Goal: Check status: Check status

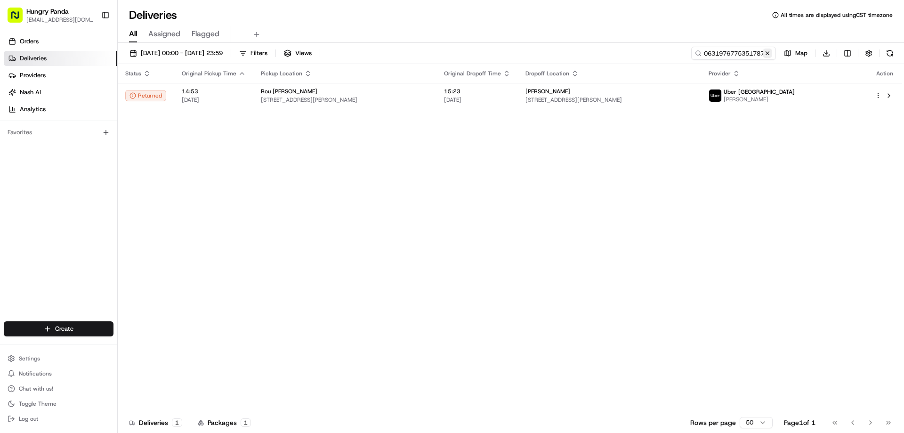
click at [769, 55] on button at bounding box center [767, 52] width 9 height 9
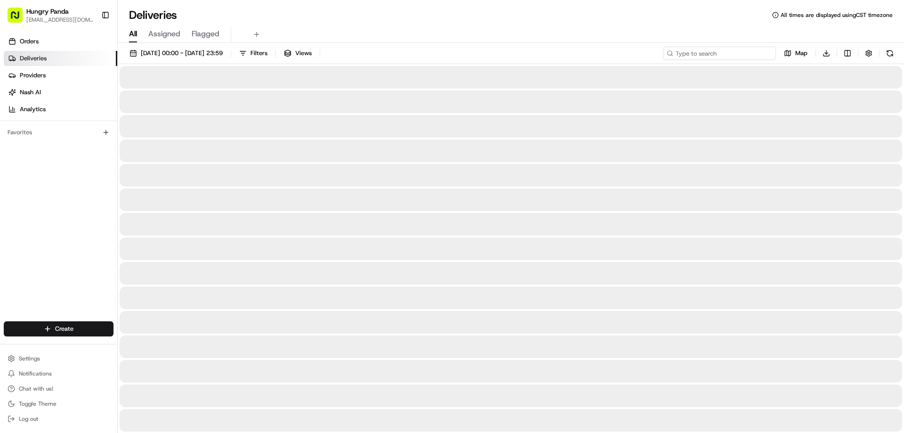
click at [746, 54] on input at bounding box center [719, 53] width 113 height 13
paste input "6738962195750733681126"
type input "6738962195750733681126"
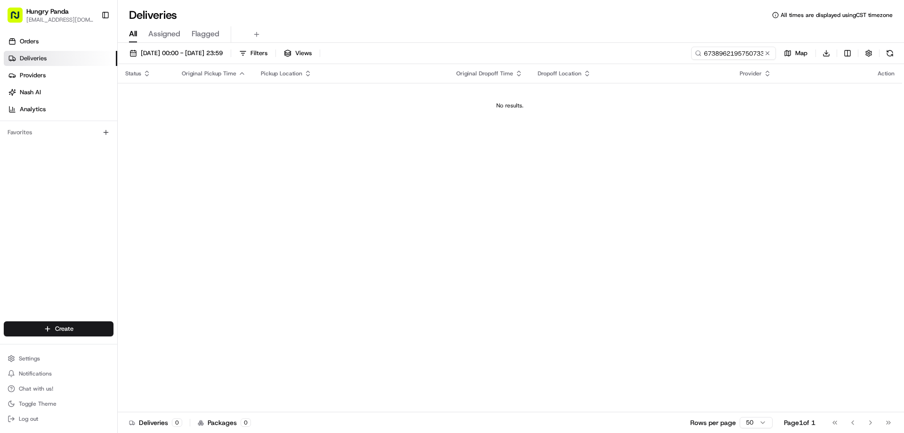
click at [662, 89] on td "No results." at bounding box center [510, 105] width 784 height 45
click at [327, 194] on div "Status Original Pickup Time Pickup Location Original Dropoff Time Dropoff Locat…" at bounding box center [510, 238] width 784 height 348
drag, startPoint x: 769, startPoint y: 54, endPoint x: 759, endPoint y: 49, distance: 11.0
click at [770, 54] on button at bounding box center [767, 52] width 9 height 9
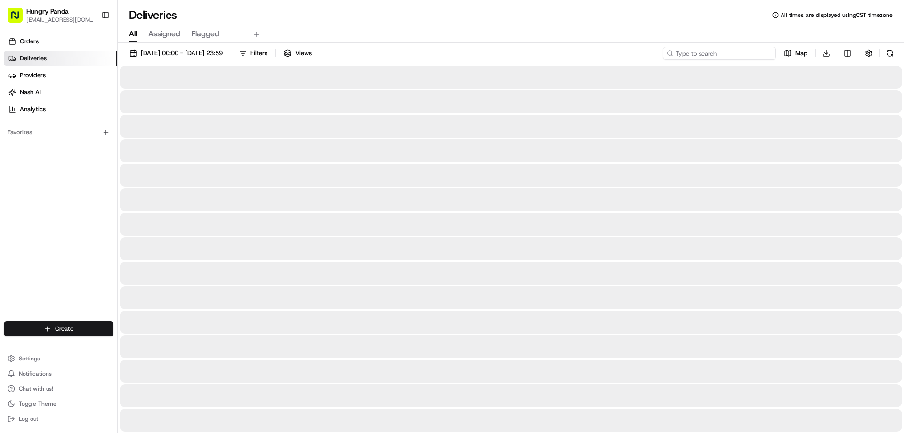
click at [756, 48] on input at bounding box center [719, 53] width 113 height 13
paste input "862895333535970225985"
type input "862895333535970225985"
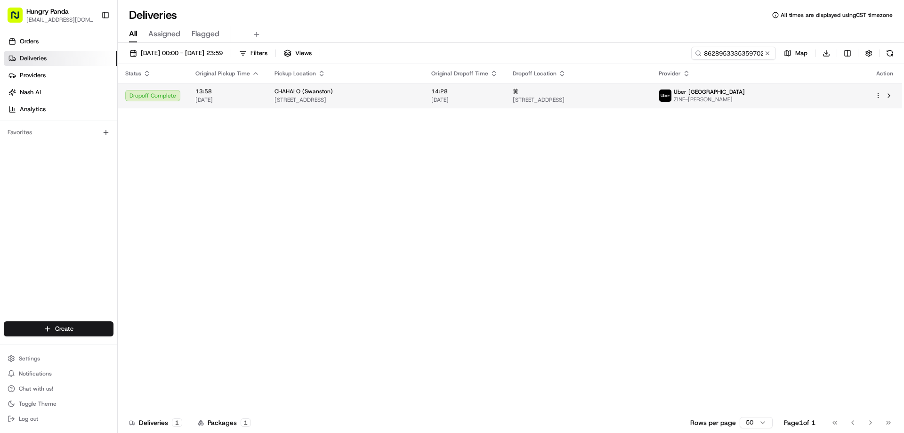
click at [629, 95] on div "黄" at bounding box center [578, 92] width 131 height 8
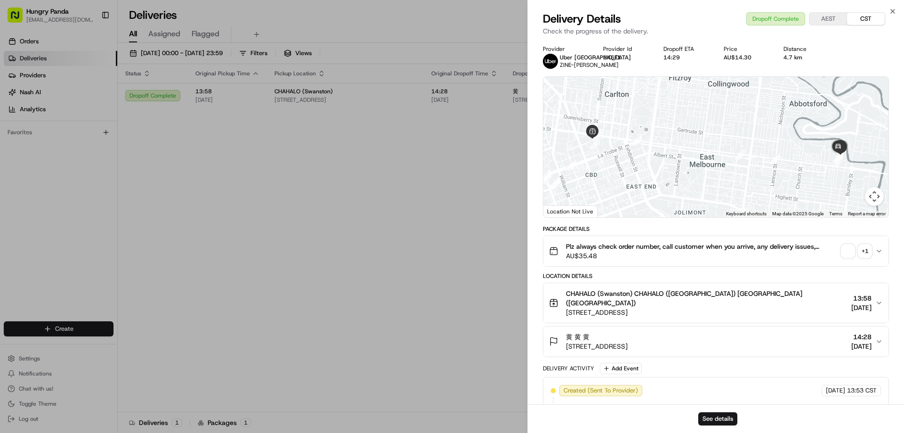
click at [867, 258] on div "+ 1" at bounding box center [864, 250] width 13 height 13
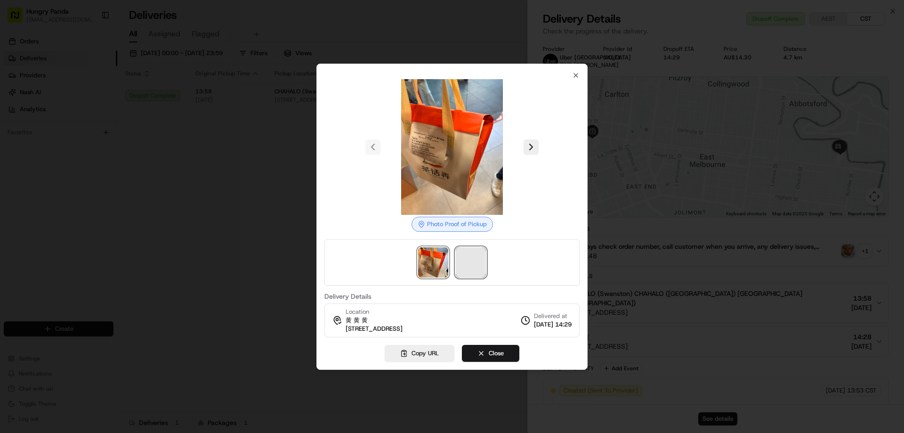
click at [472, 252] on span at bounding box center [471, 262] width 30 height 30
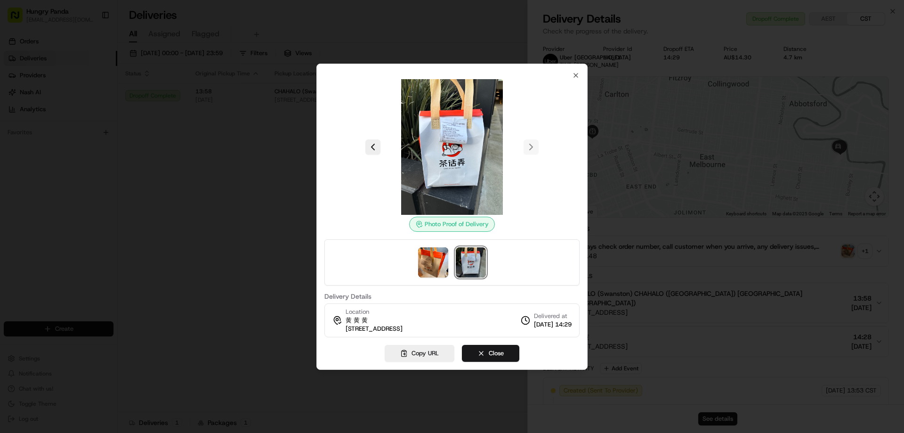
drag, startPoint x: 196, startPoint y: 141, endPoint x: 162, endPoint y: 108, distance: 47.0
click at [195, 141] on div at bounding box center [452, 216] width 904 height 433
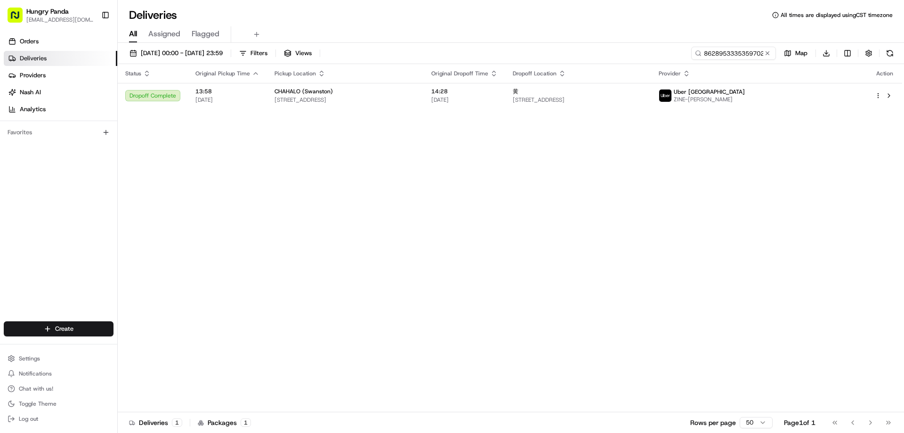
click at [317, 208] on div "Status Original Pickup Time Pickup Location Original Dropoff Time Dropoff Locat…" at bounding box center [510, 238] width 784 height 348
click at [767, 49] on button at bounding box center [767, 52] width 9 height 9
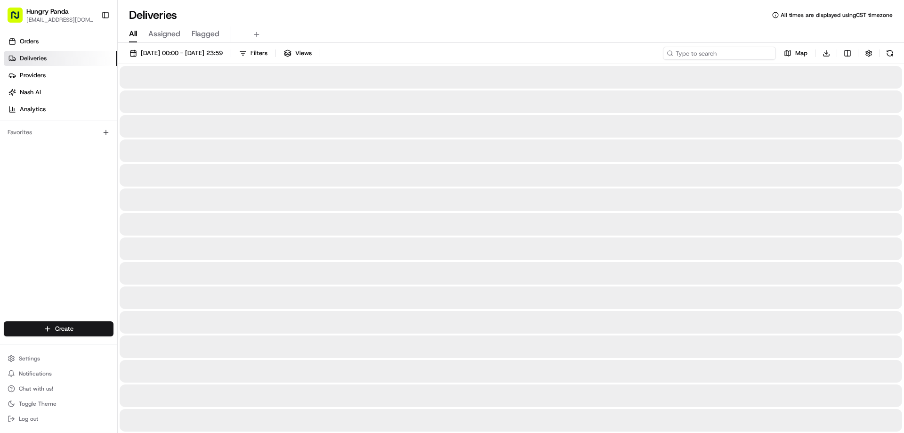
click at [757, 58] on input at bounding box center [719, 53] width 113 height 13
paste input "0236989565856774661229"
type input "0236989565856774661229"
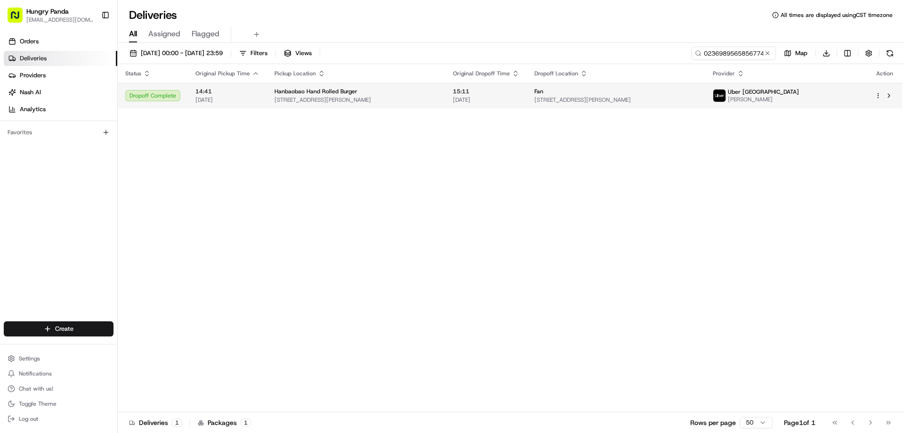
click at [659, 93] on div "Fan" at bounding box center [615, 92] width 163 height 8
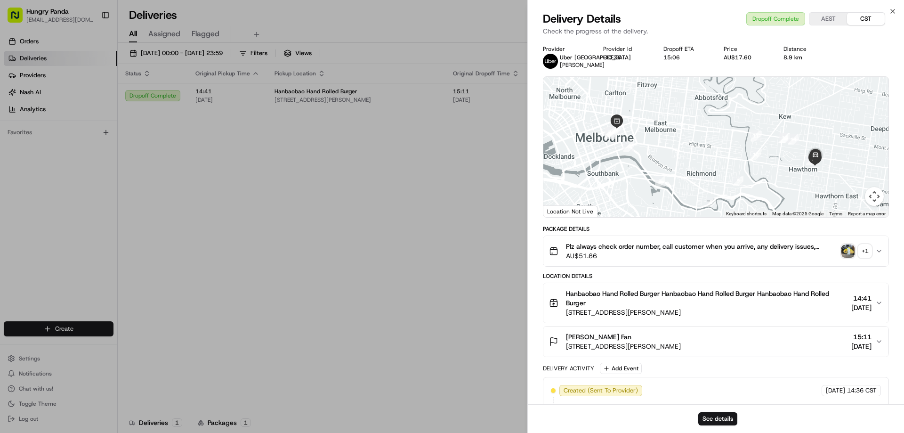
click at [863, 249] on div "+ 1" at bounding box center [864, 250] width 13 height 13
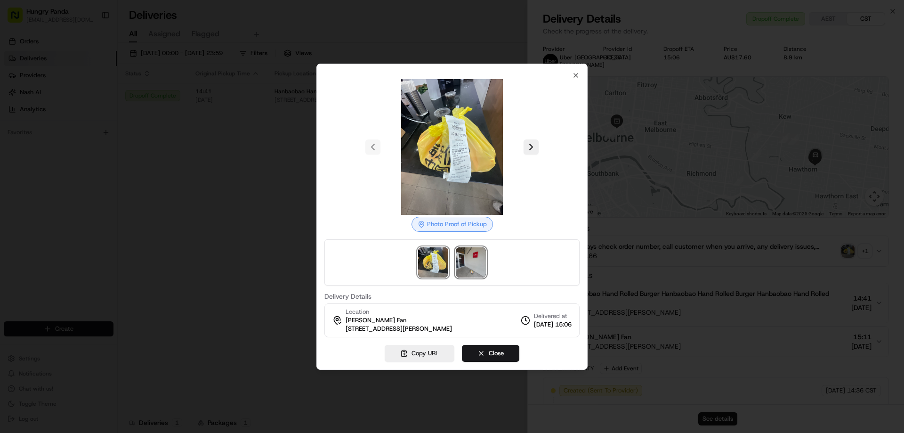
click at [465, 261] on img at bounding box center [471, 262] width 30 height 30
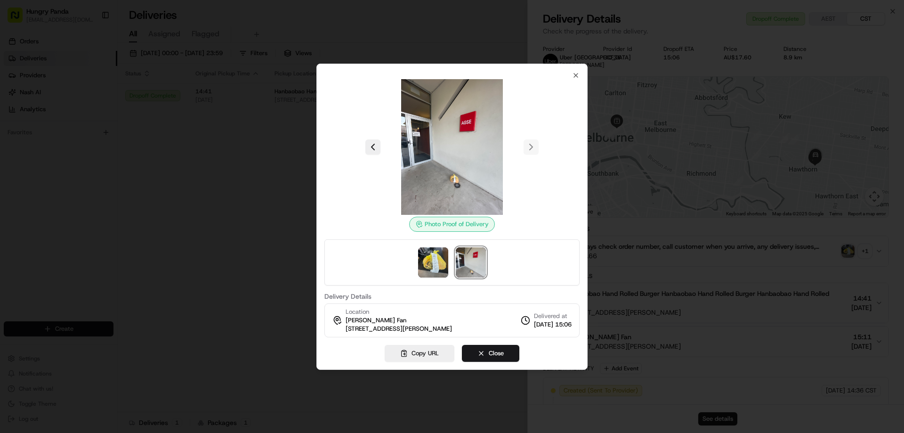
click at [203, 228] on div at bounding box center [452, 216] width 904 height 433
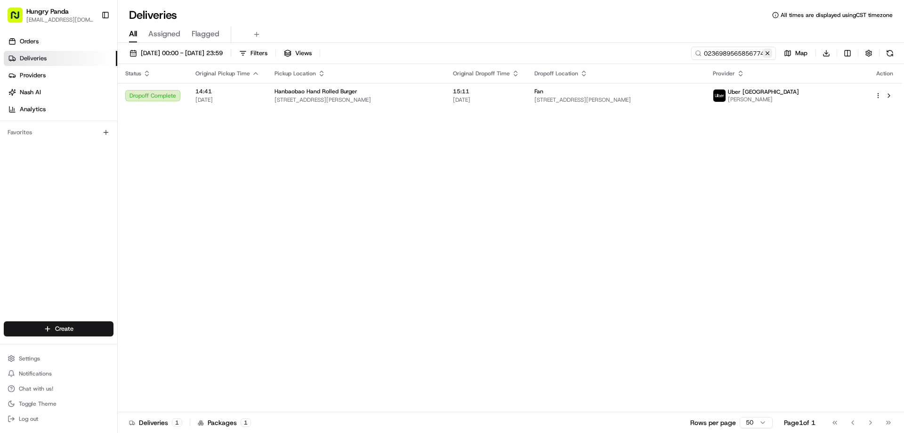
click at [768, 55] on button at bounding box center [767, 52] width 9 height 9
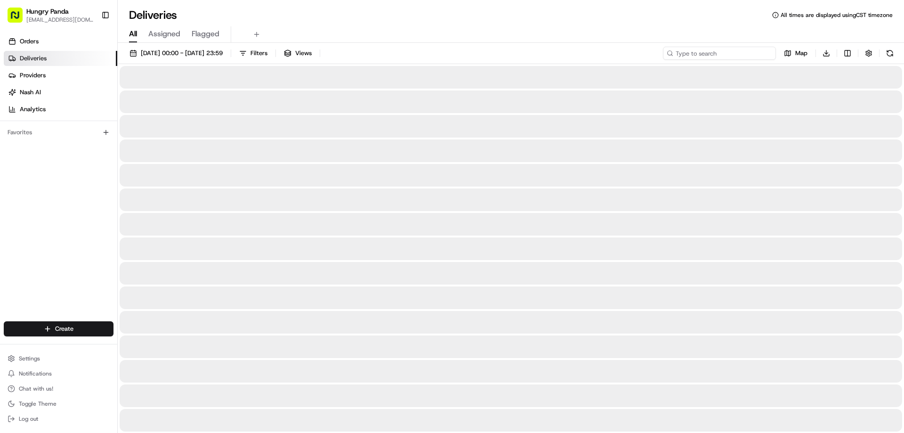
click at [747, 56] on input at bounding box center [719, 53] width 113 height 13
paste input "9332943635051743081689"
type input "9332943635051743081689"
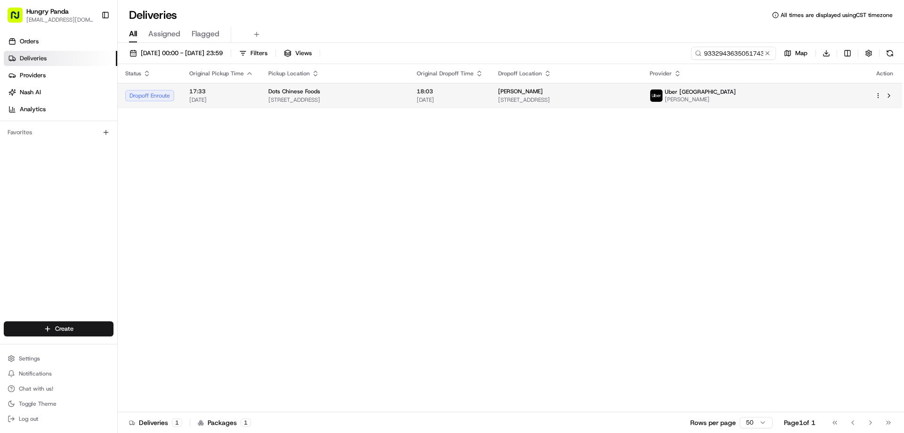
click at [632, 97] on span "[STREET_ADDRESS]" at bounding box center [566, 100] width 137 height 8
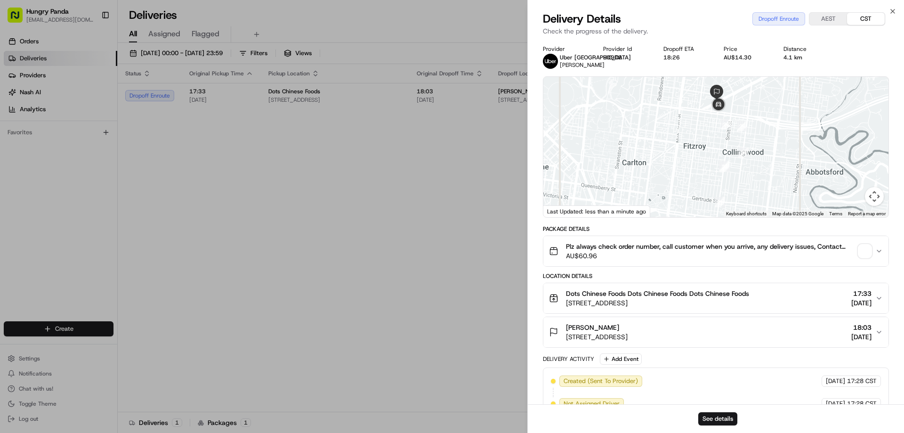
drag, startPoint x: 711, startPoint y: 123, endPoint x: 681, endPoint y: 119, distance: 31.0
click at [681, 119] on div at bounding box center [715, 147] width 345 height 140
